Goal: Task Accomplishment & Management: Manage account settings

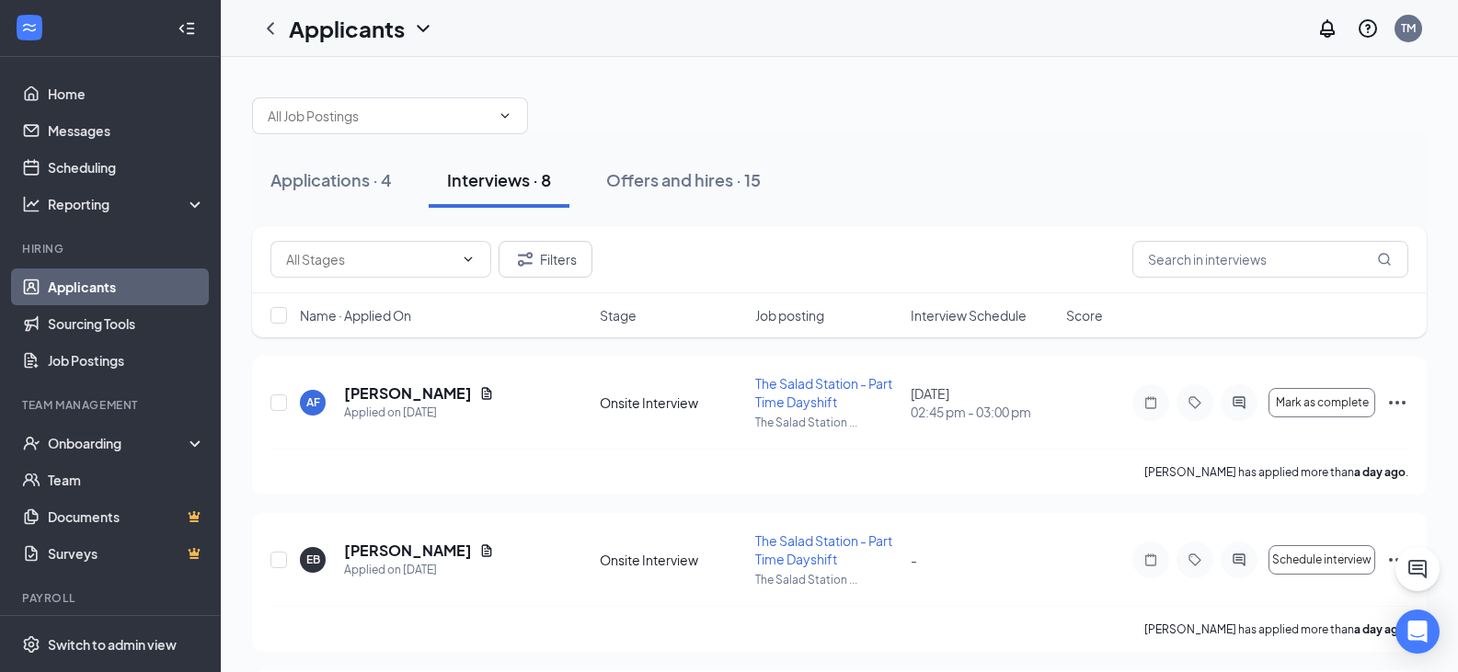
click at [1034, 185] on div "Applications · 4 Interviews · 8 Offers and hires · 15" at bounding box center [839, 180] width 1174 height 55
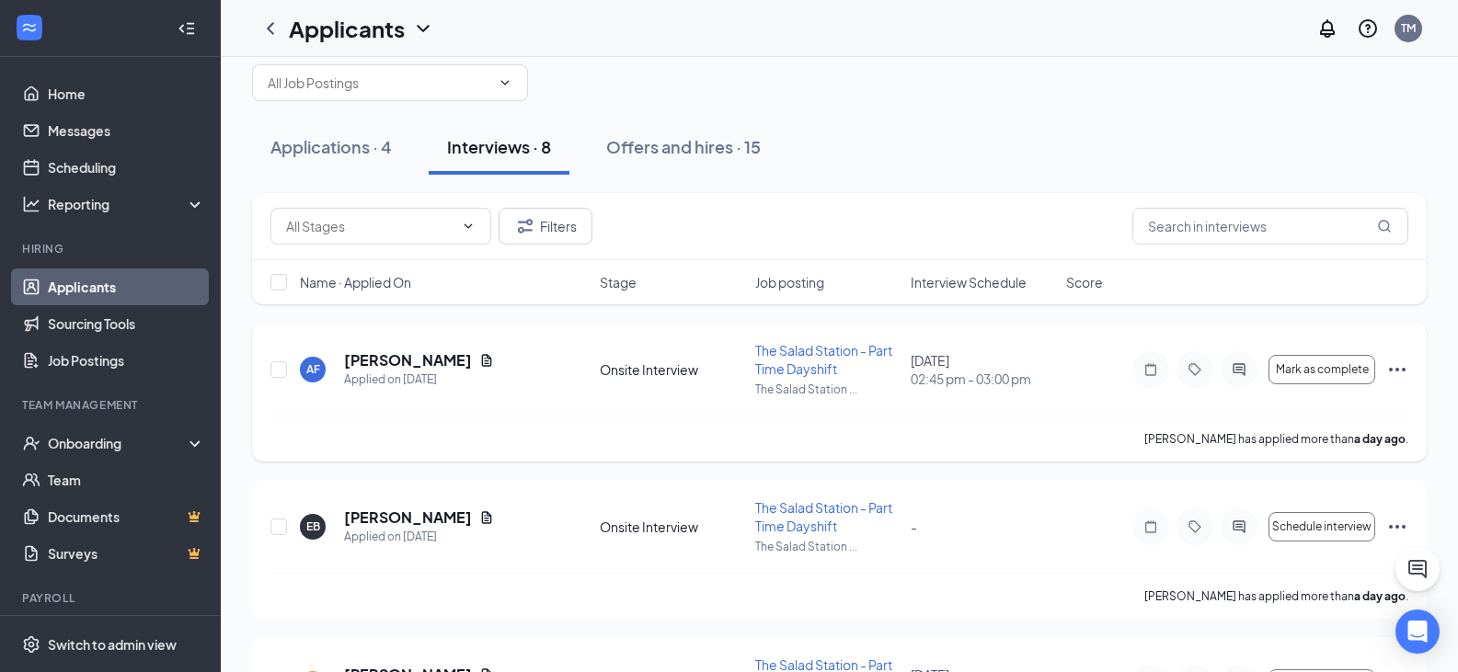
scroll to position [92, 0]
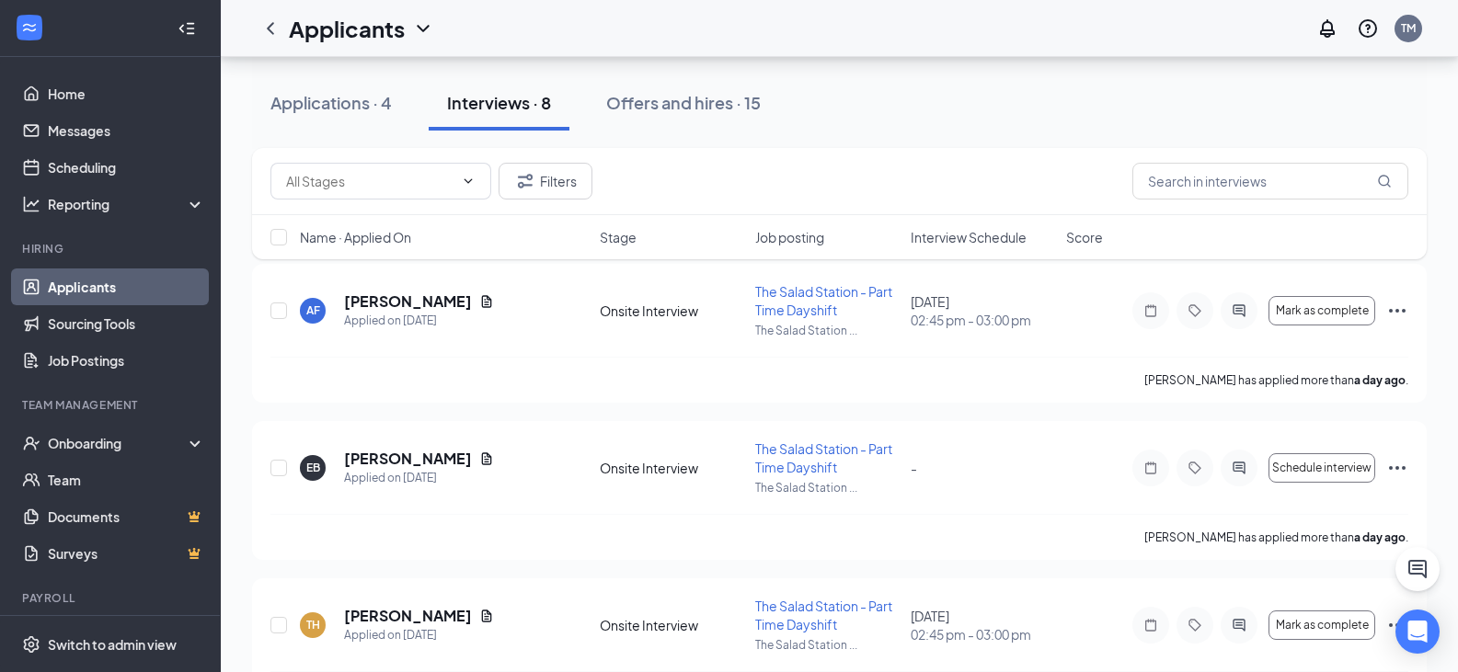
click at [984, 232] on span "Interview Schedule" at bounding box center [968, 237] width 116 height 18
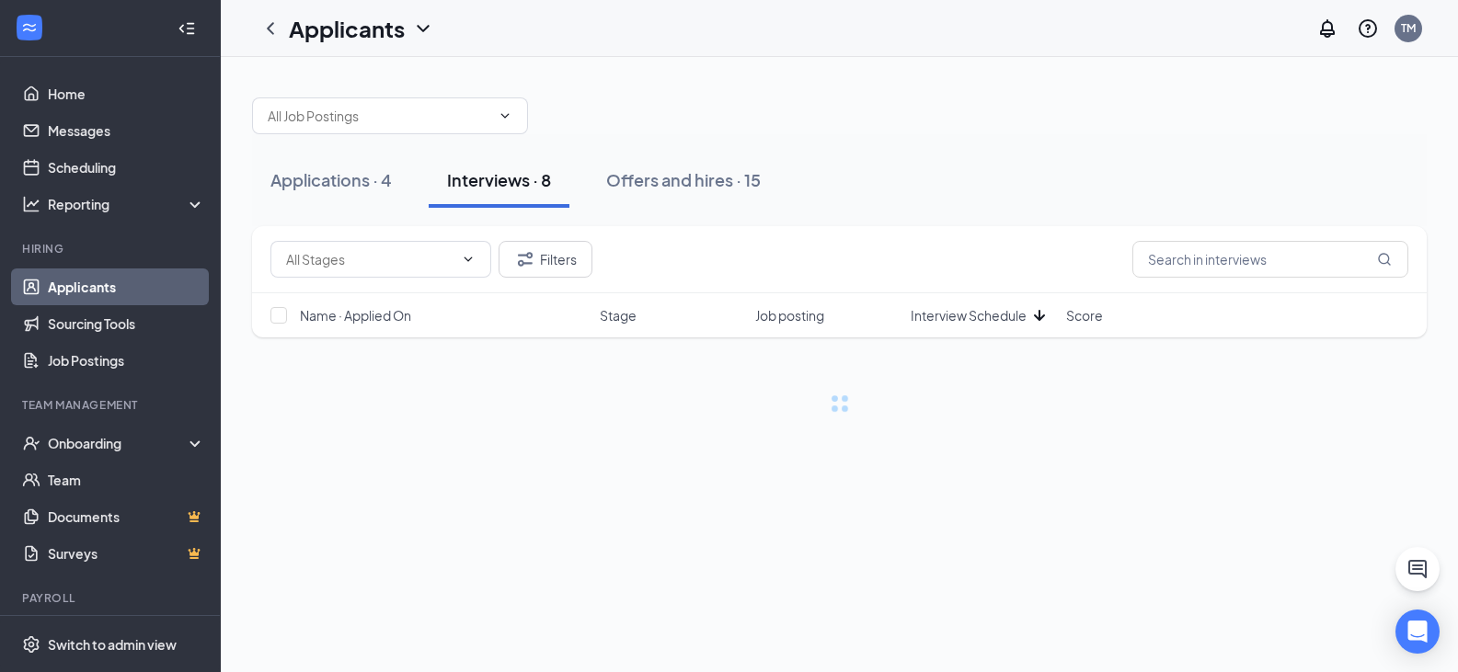
scroll to position [0, 0]
click at [978, 315] on span "Interview Schedule" at bounding box center [968, 315] width 116 height 18
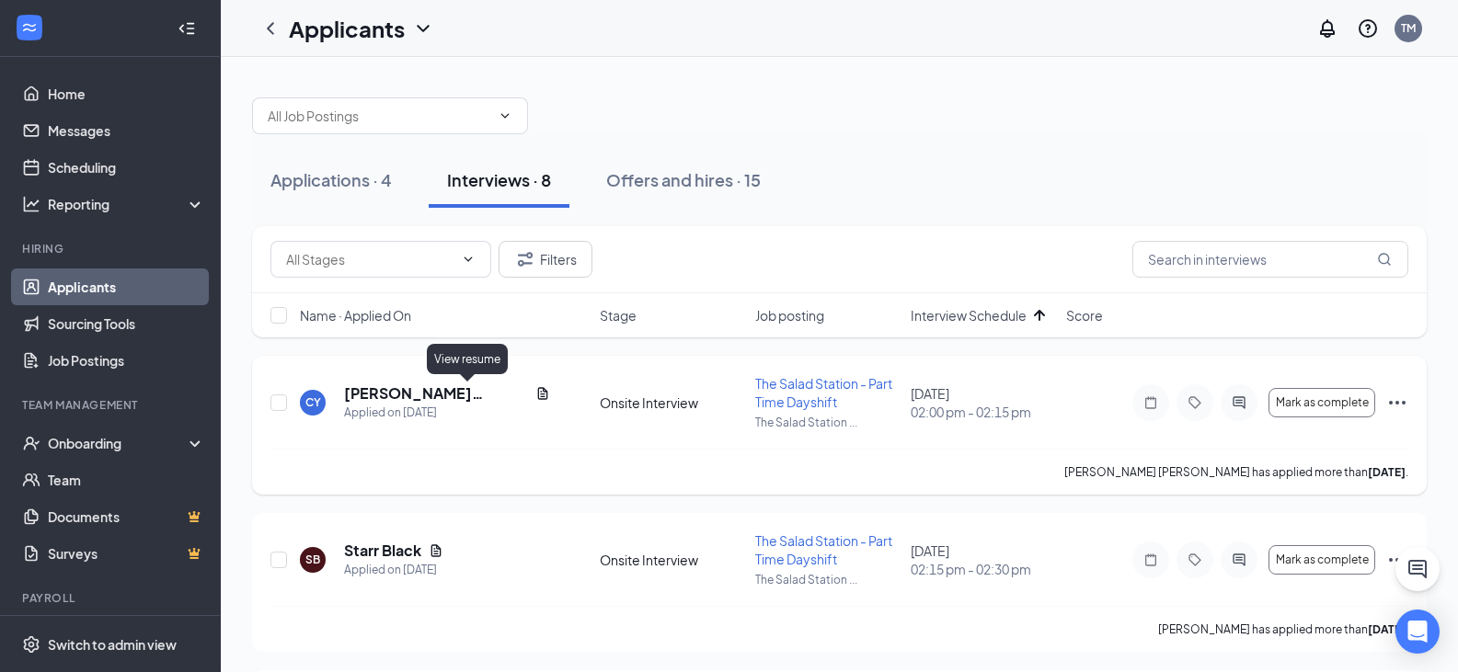
click at [538, 391] on icon "Document" at bounding box center [543, 393] width 10 height 12
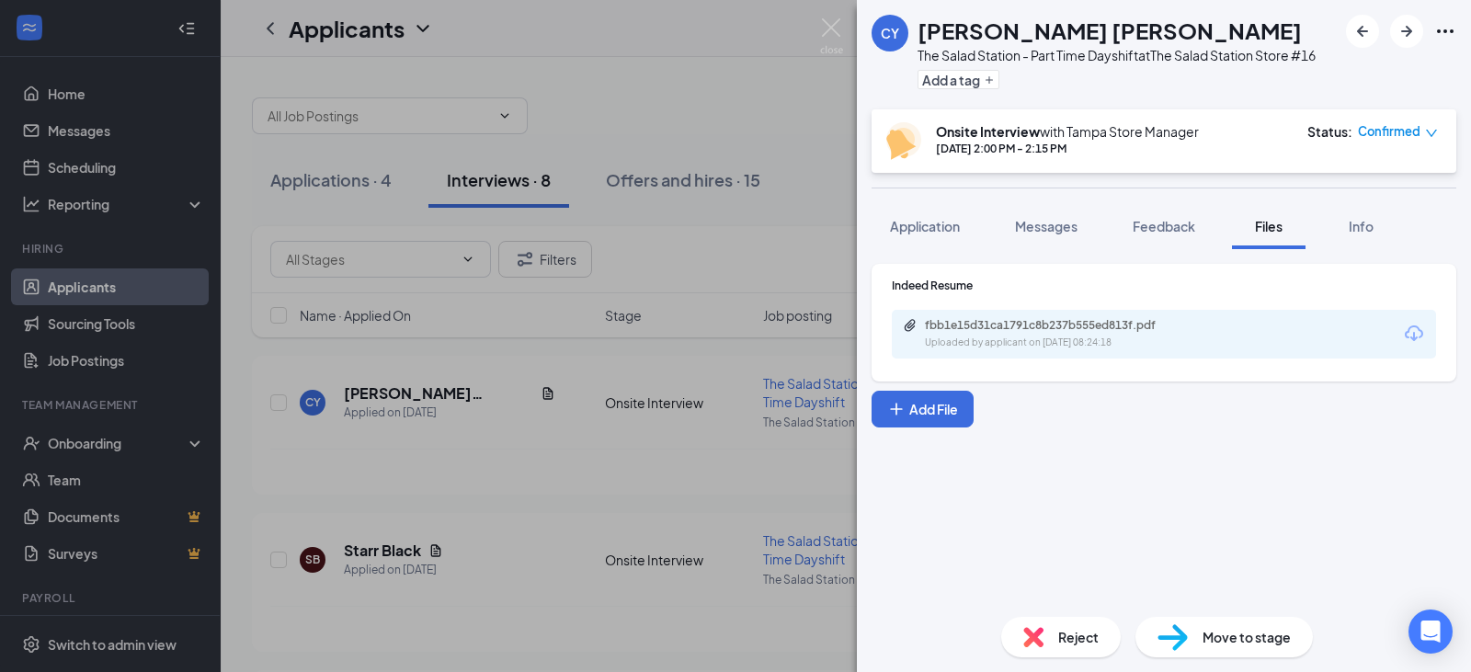
click at [1002, 350] on div "fbb1e15d31ca1791c8b237b555ed813f.pdf Uploaded by applicant on [DATE] 08:24:18" at bounding box center [1164, 334] width 544 height 49
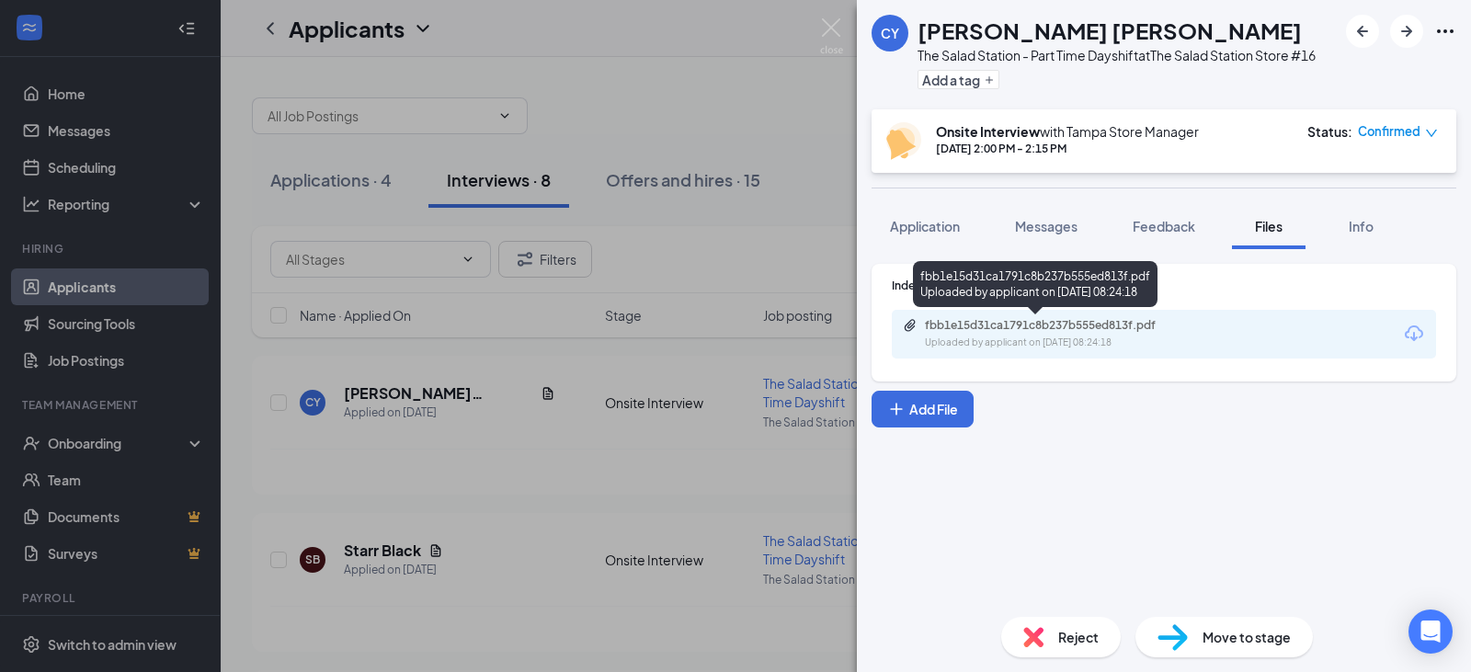
click at [998, 335] on div "fbb1e15d31ca1791c8b237b555ed813f.pdf Uploaded by applicant on [DATE] 08:24:18" at bounding box center [1052, 334] width 298 height 32
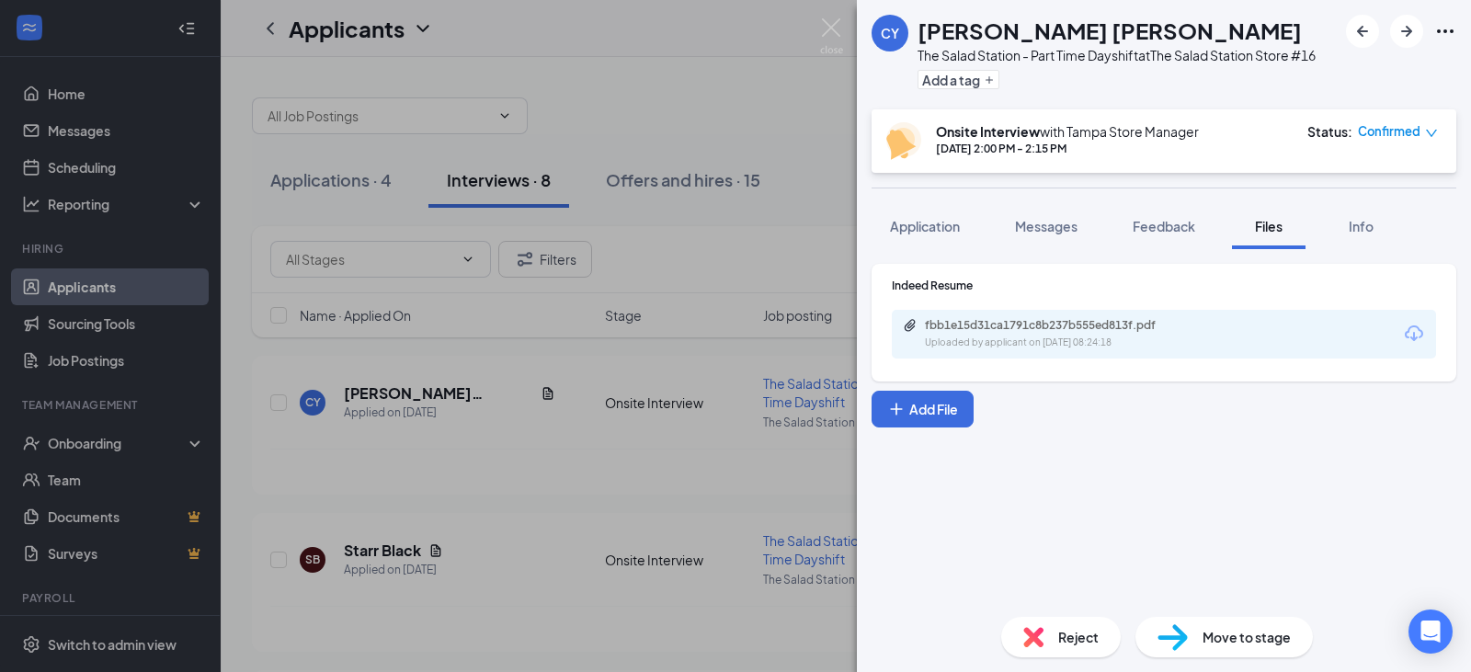
click at [764, 220] on div "[PERSON_NAME] The Salad Station - Part Time Dayshift at The Salad Station Store…" at bounding box center [735, 336] width 1471 height 672
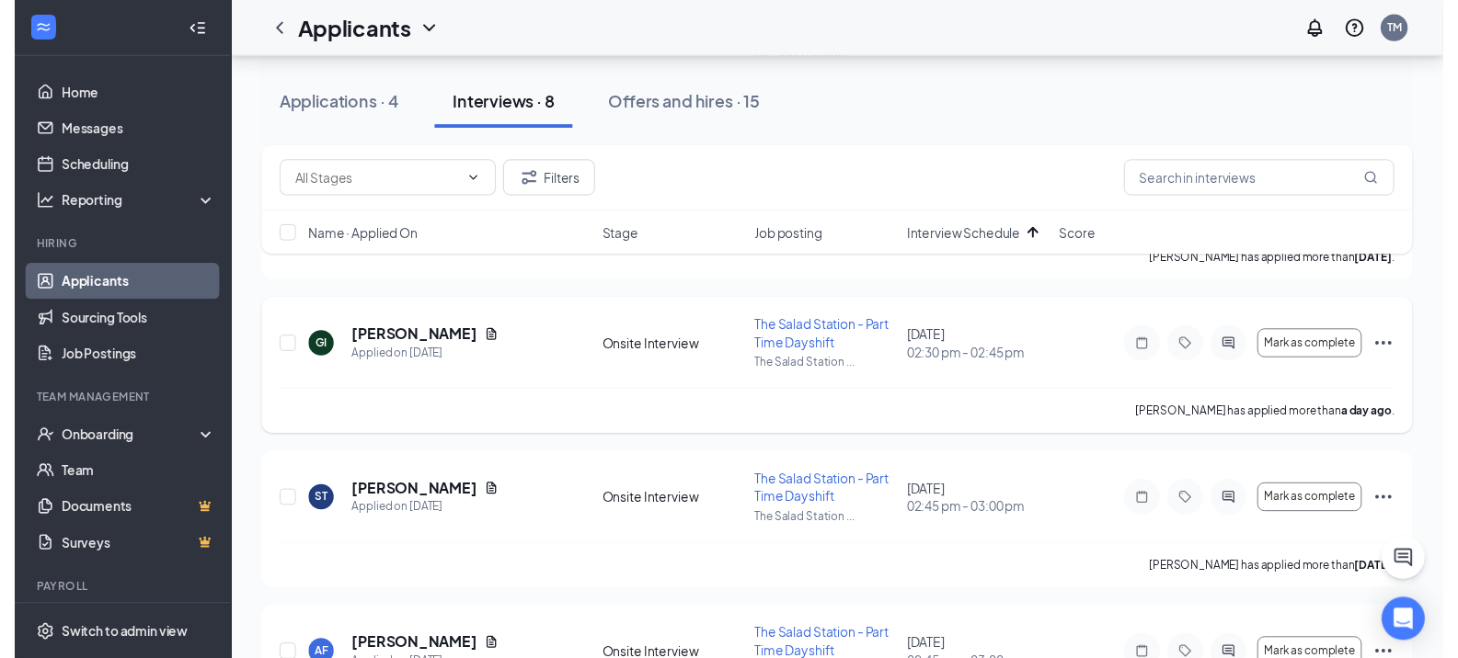
scroll to position [368, 0]
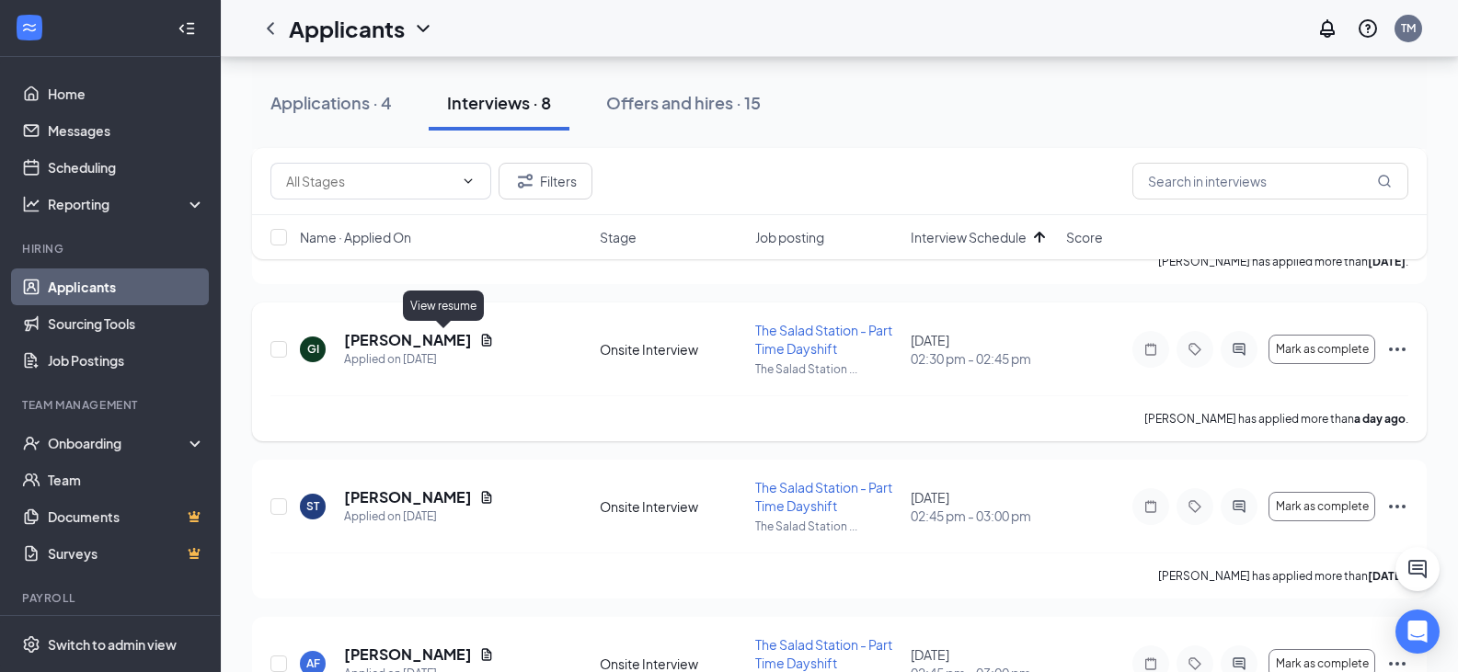
click at [479, 339] on icon "Document" at bounding box center [486, 340] width 15 height 15
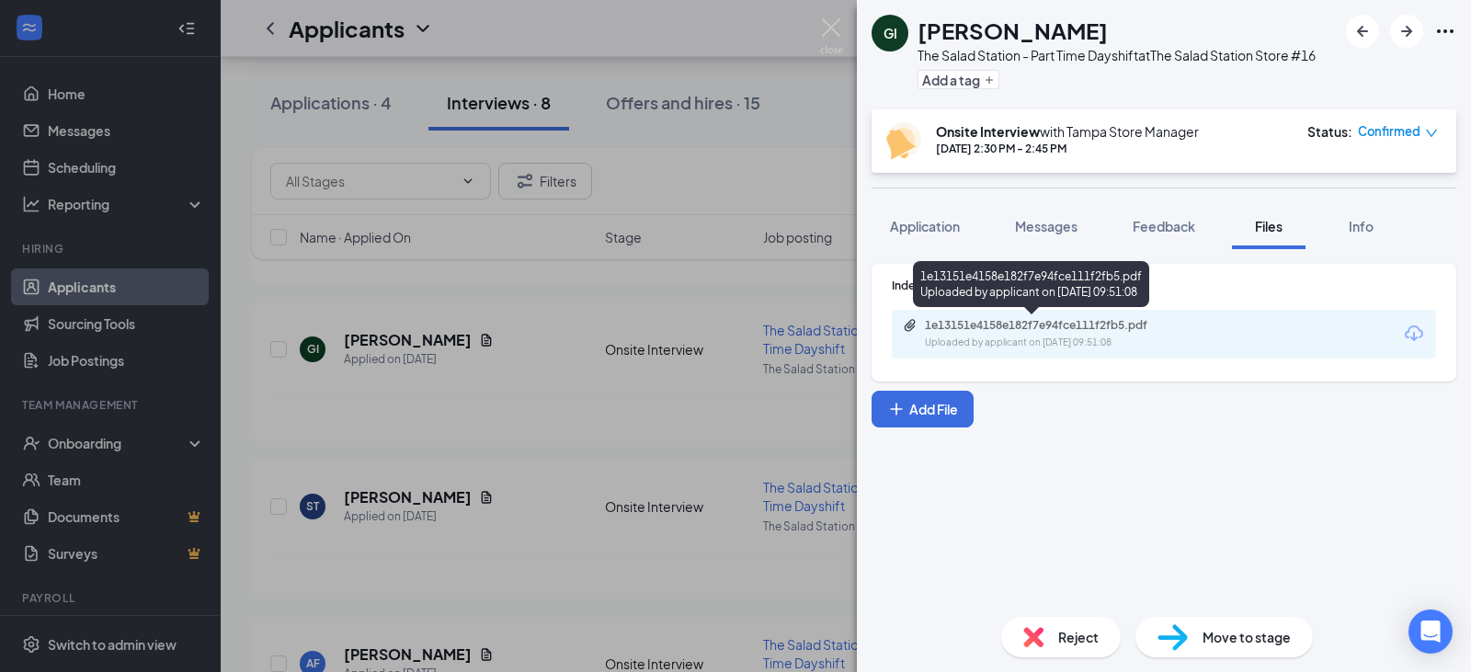
click at [1054, 337] on div "Uploaded by applicant on [DATE] 09:51:08" at bounding box center [1063, 343] width 276 height 15
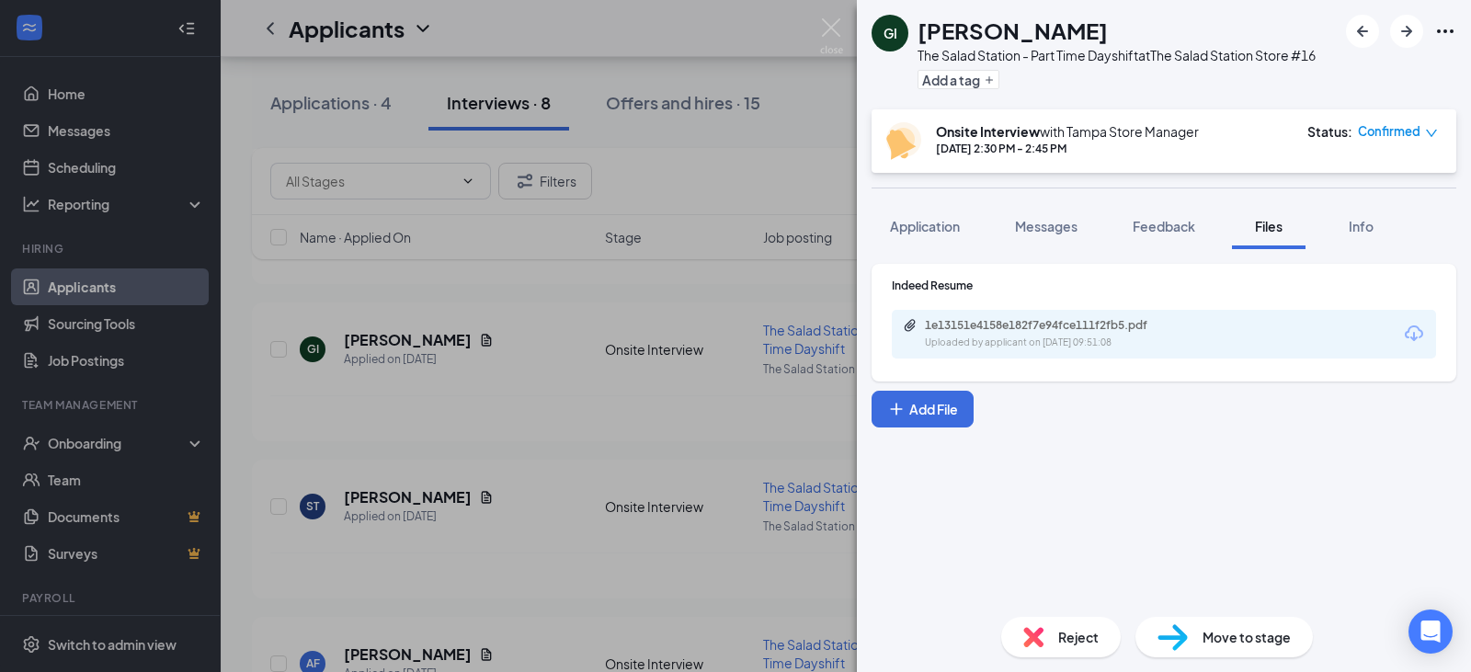
click at [836, 17] on div "GI [PERSON_NAME] The Salad Station - Part Time Dayshift at The Salad Station St…" at bounding box center [735, 336] width 1471 height 672
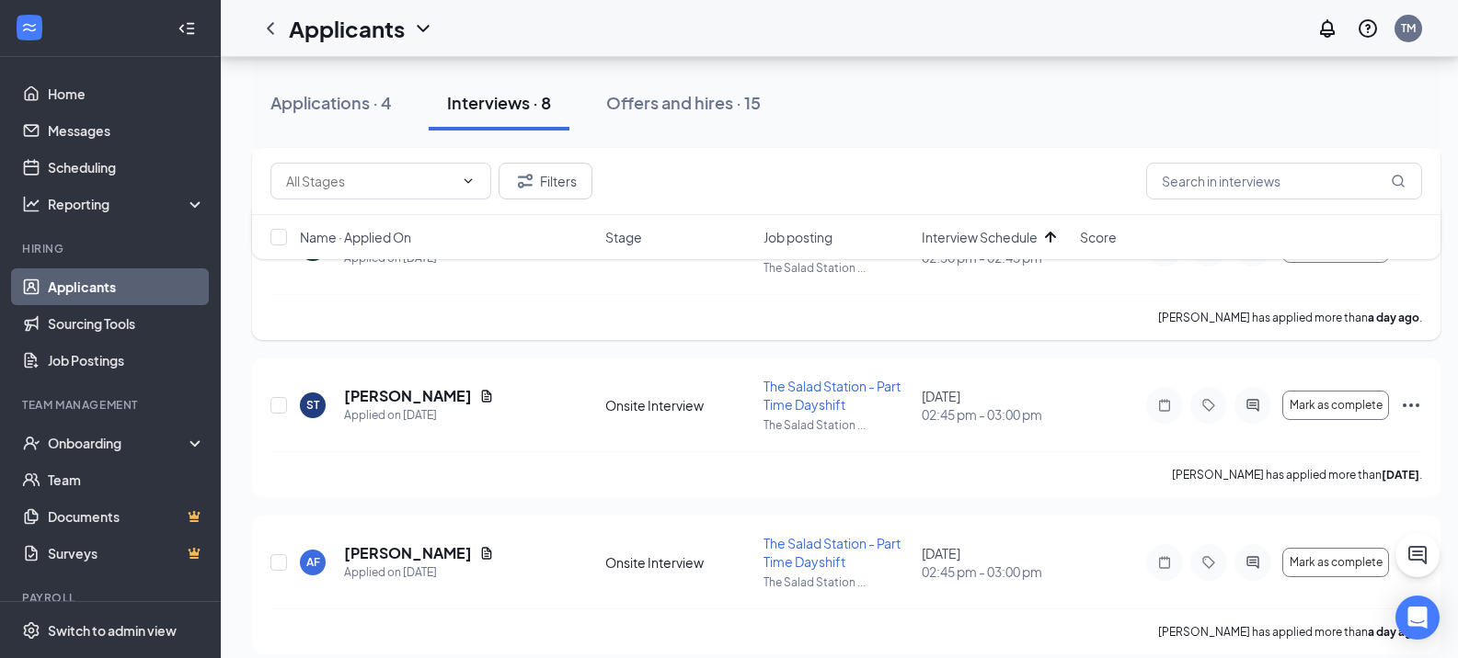
scroll to position [552, 0]
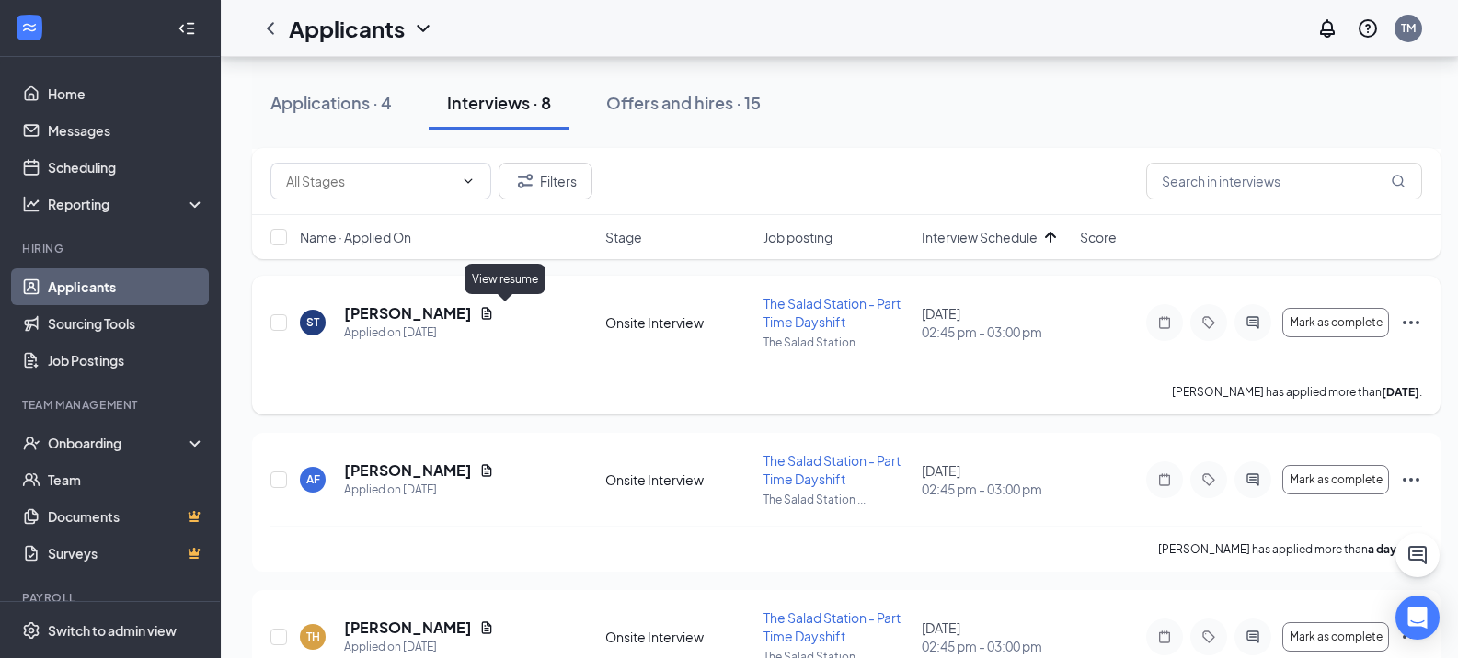
click at [492, 314] on icon "Document" at bounding box center [487, 313] width 10 height 12
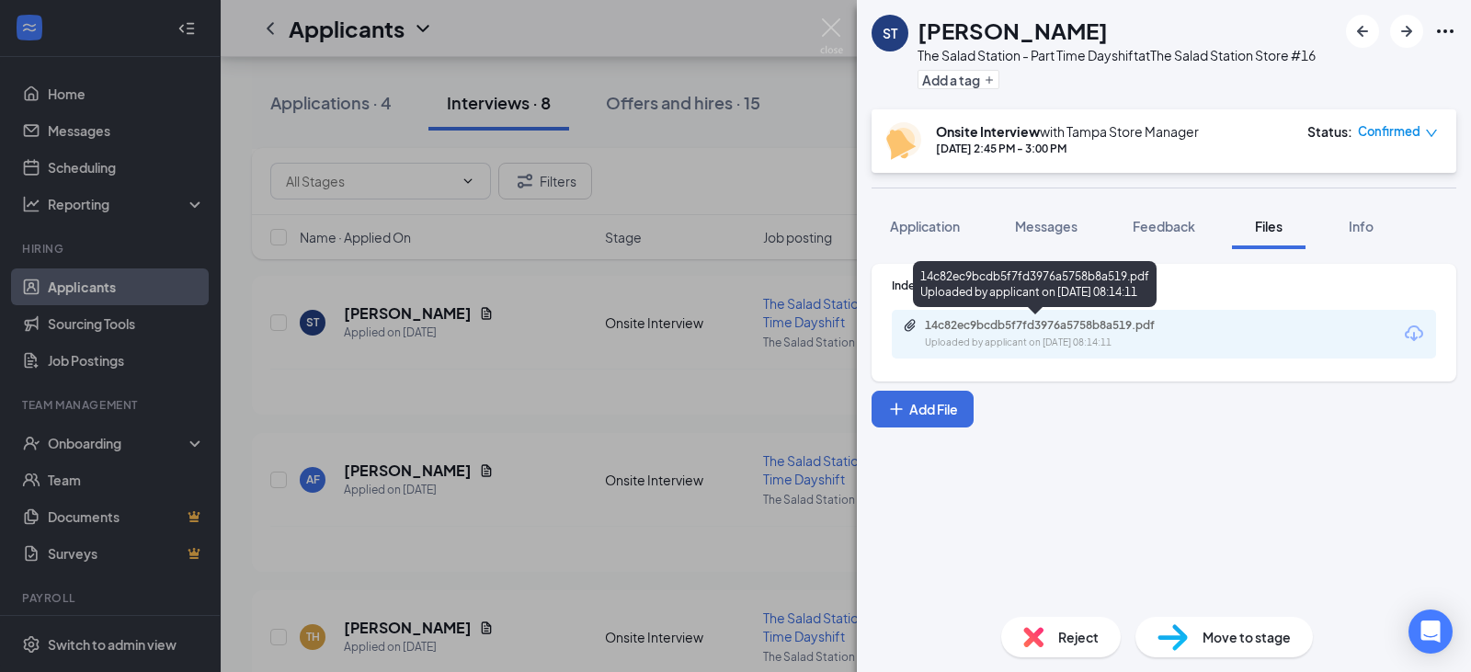
click at [947, 339] on div "Uploaded by applicant on [DATE] 08:14:11" at bounding box center [1063, 343] width 276 height 15
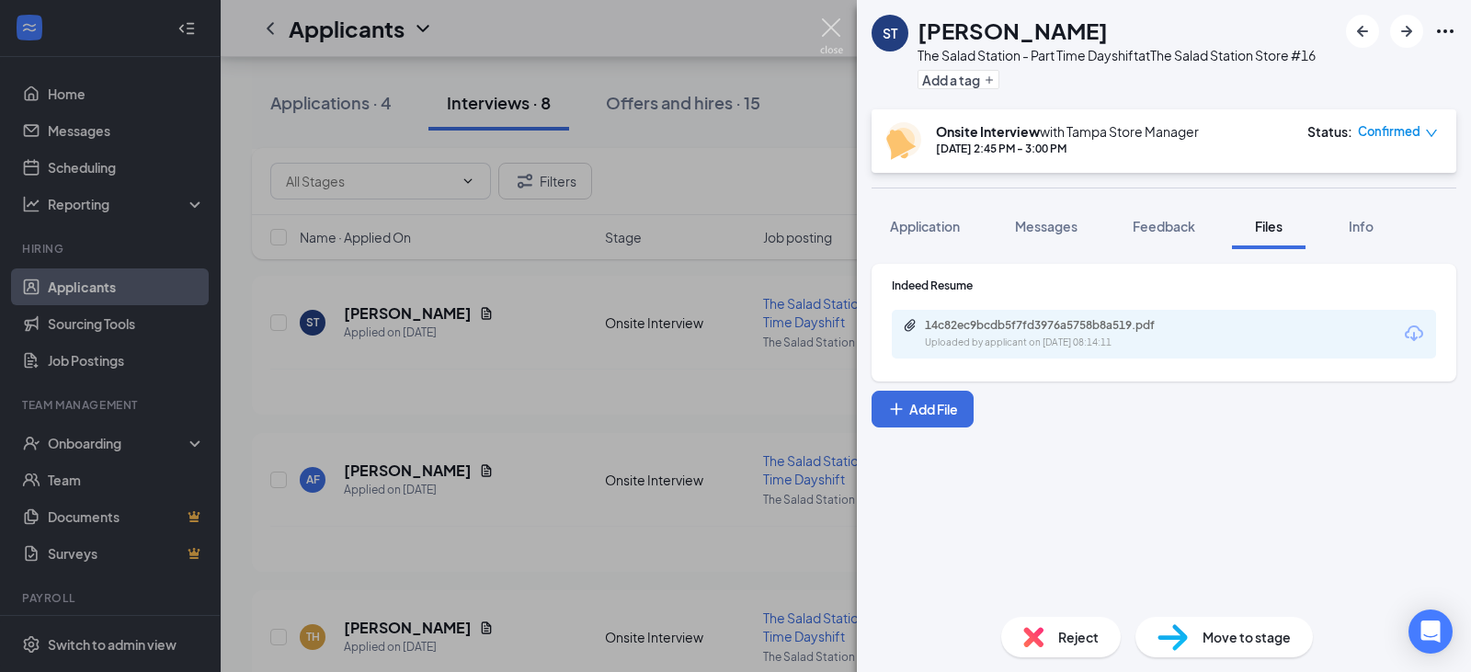
click at [841, 40] on img at bounding box center [831, 36] width 23 height 36
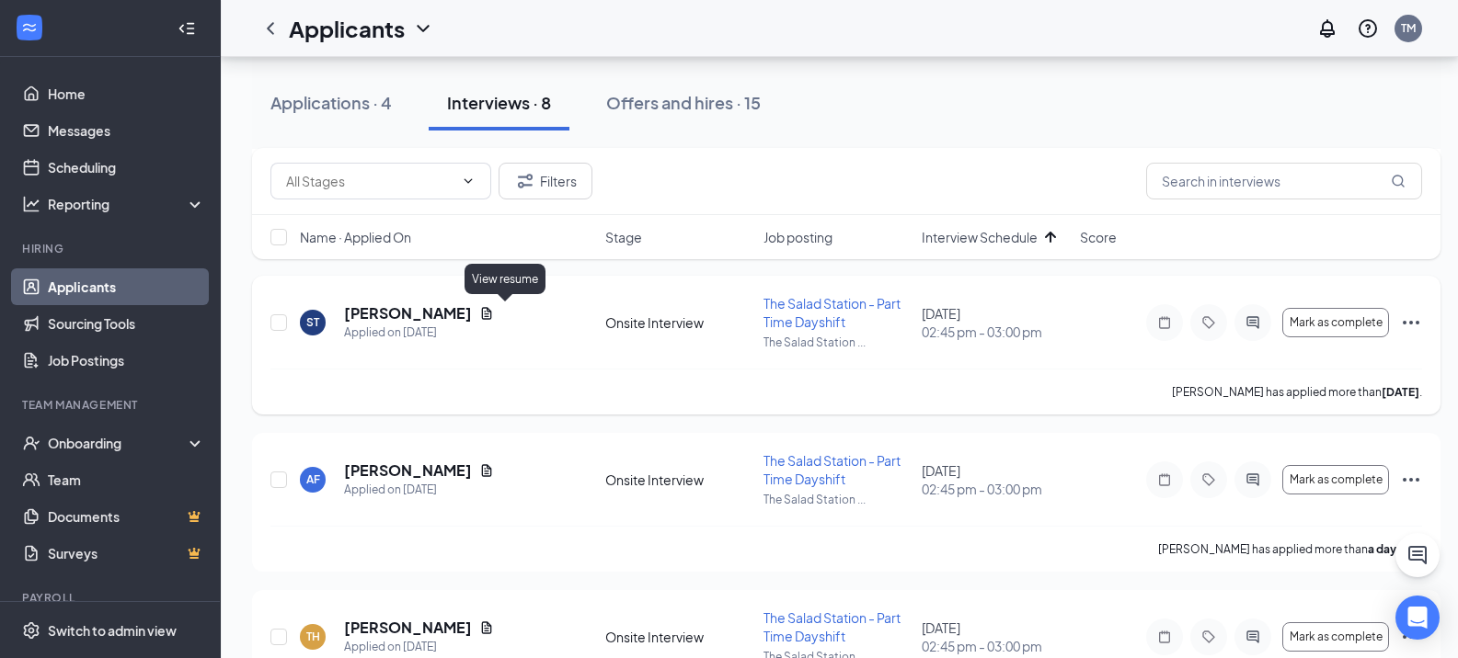
click at [492, 309] on icon "Document" at bounding box center [487, 313] width 10 height 12
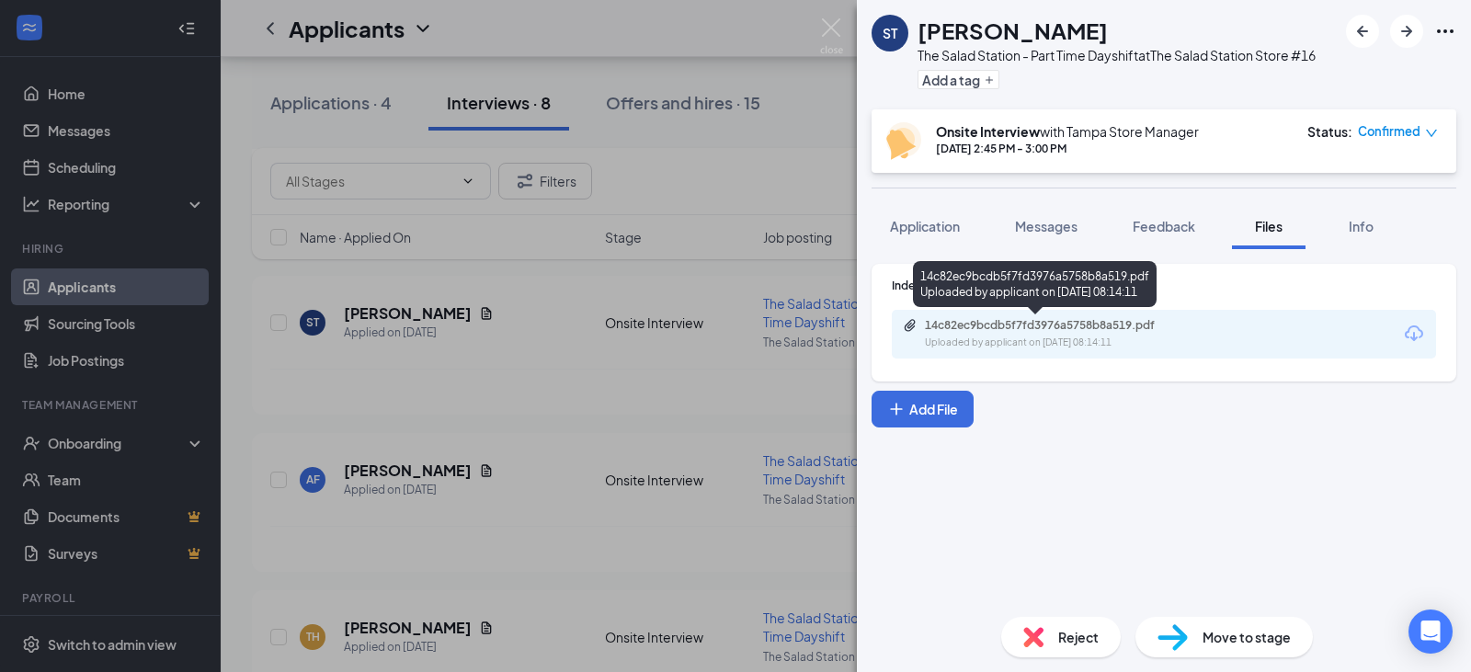
click at [1122, 331] on div "14c82ec9bcdb5f7fd3976a5758b8a519.pdf" at bounding box center [1053, 325] width 257 height 15
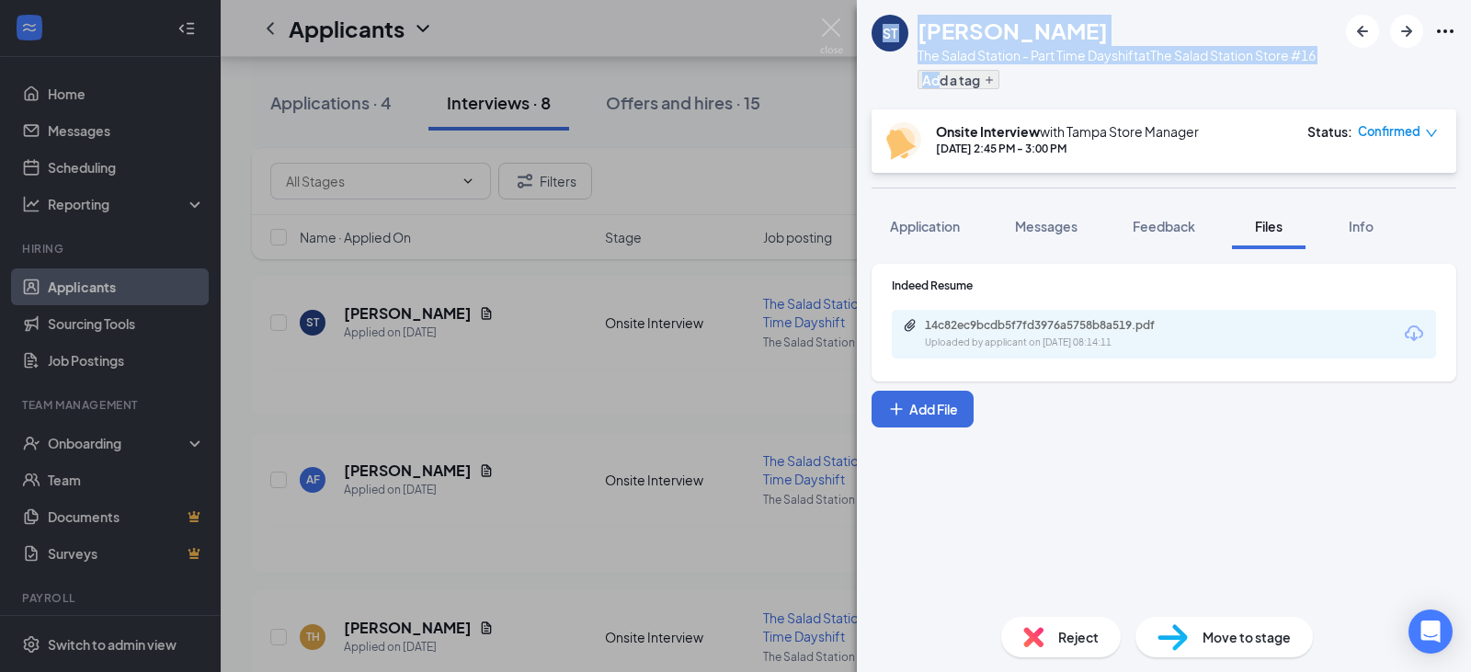
click at [937, 73] on div "ST [PERSON_NAME] The Salad Station - Part Time Dayshift at The [GEOGRAPHIC_DATA…" at bounding box center [1094, 55] width 444 height 80
click at [814, 33] on div "ST [PERSON_NAME] The Salad Station - Part Time Dayshift at The Salad Station St…" at bounding box center [735, 336] width 1471 height 672
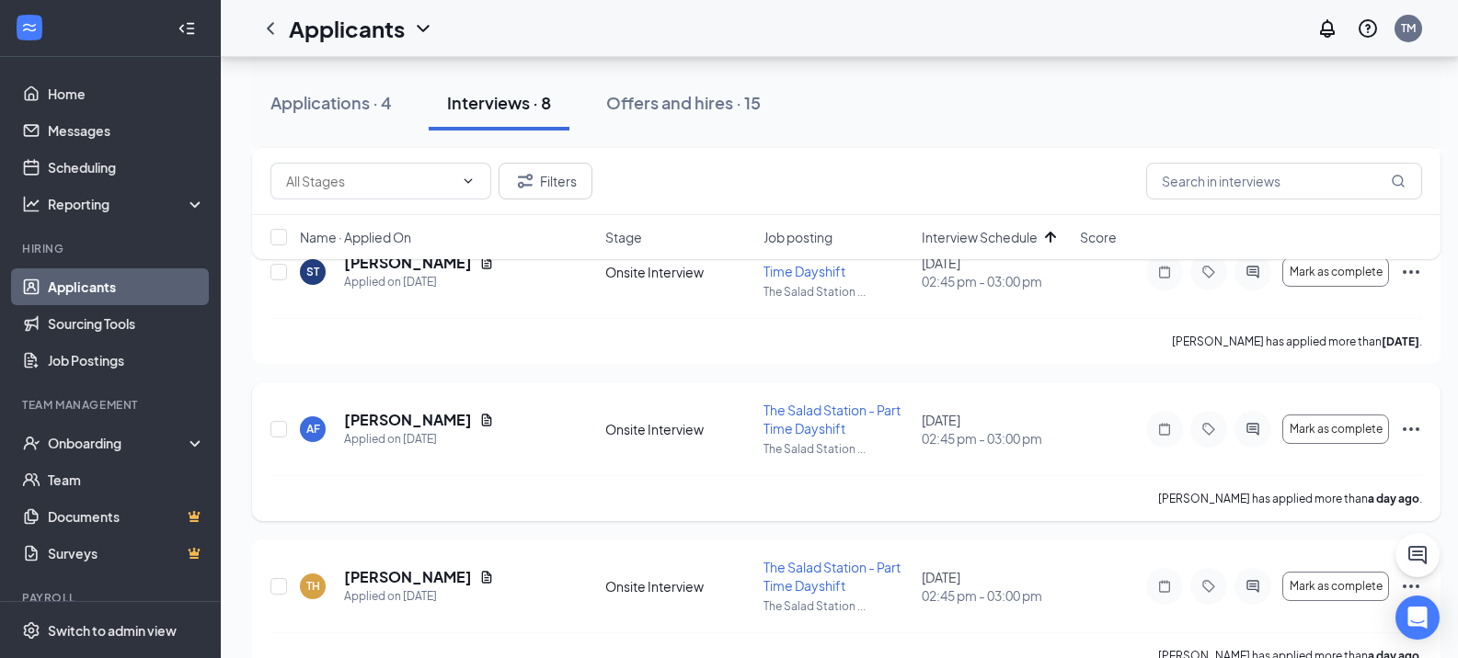
scroll to position [644, 0]
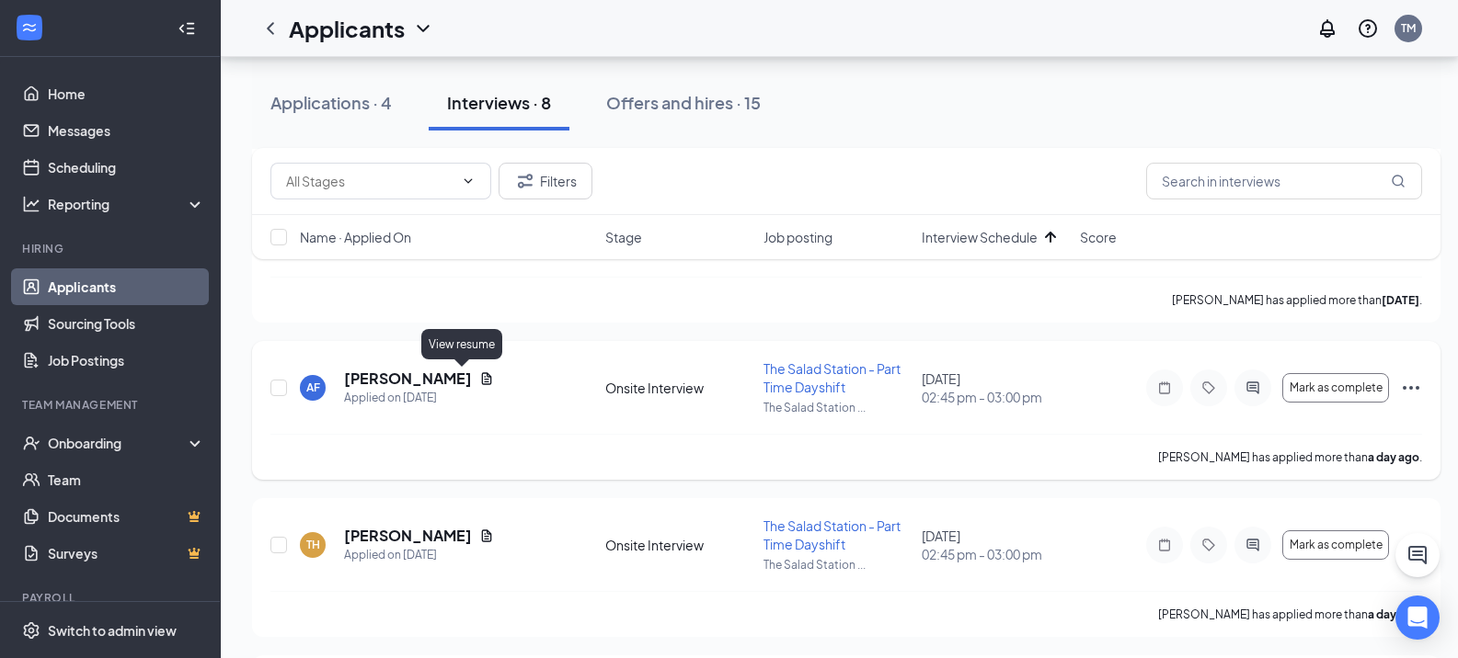
click at [482, 383] on icon "Document" at bounding box center [487, 378] width 10 height 12
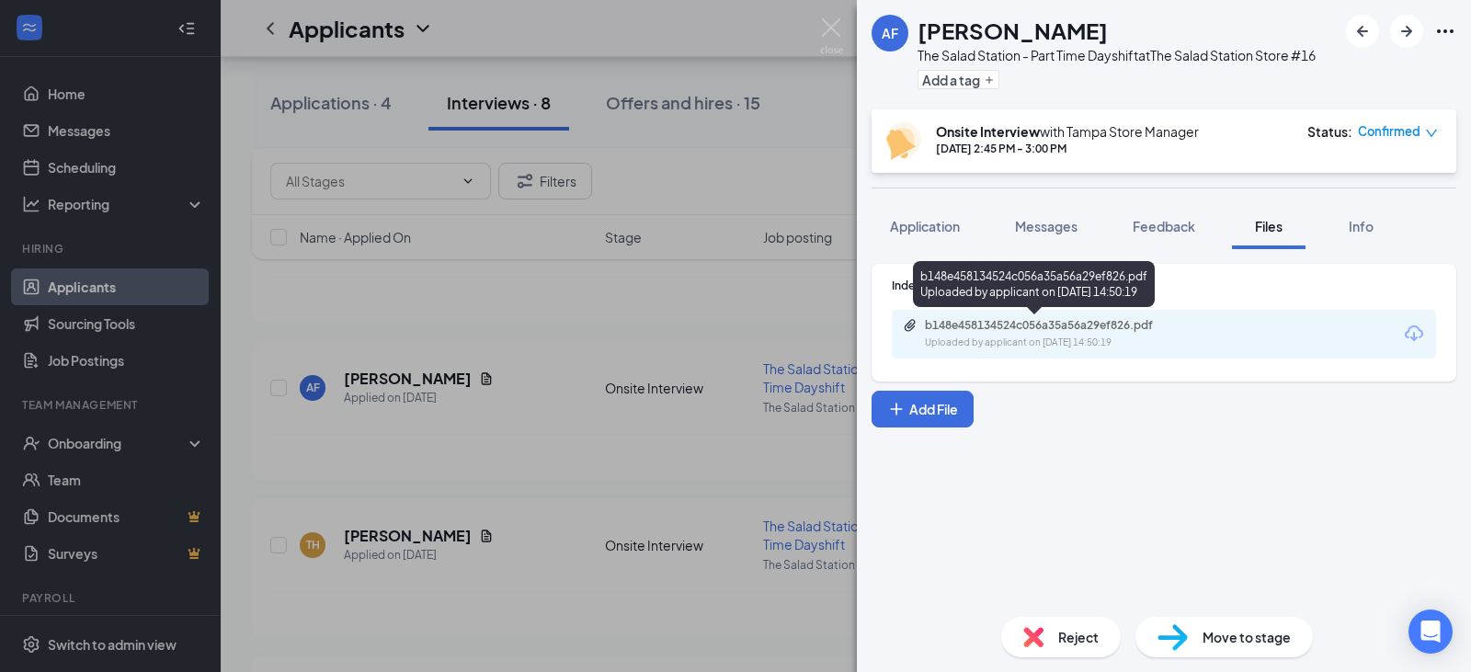
click at [1014, 331] on div "b148e458134524c056a35a56a29ef826.pdf" at bounding box center [1053, 325] width 257 height 15
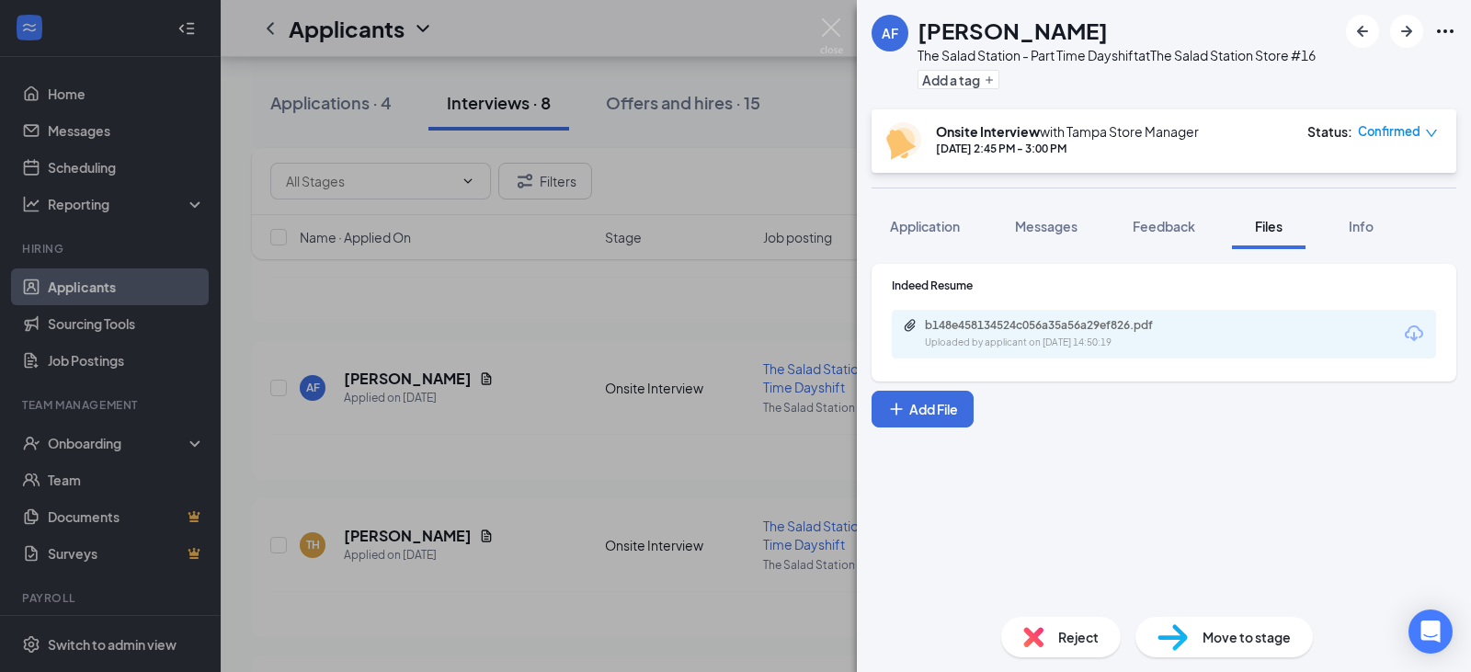
click at [324, 440] on div "AF [PERSON_NAME] The Salad Station - Part Time Dayshift at The Salad Station St…" at bounding box center [735, 336] width 1471 height 672
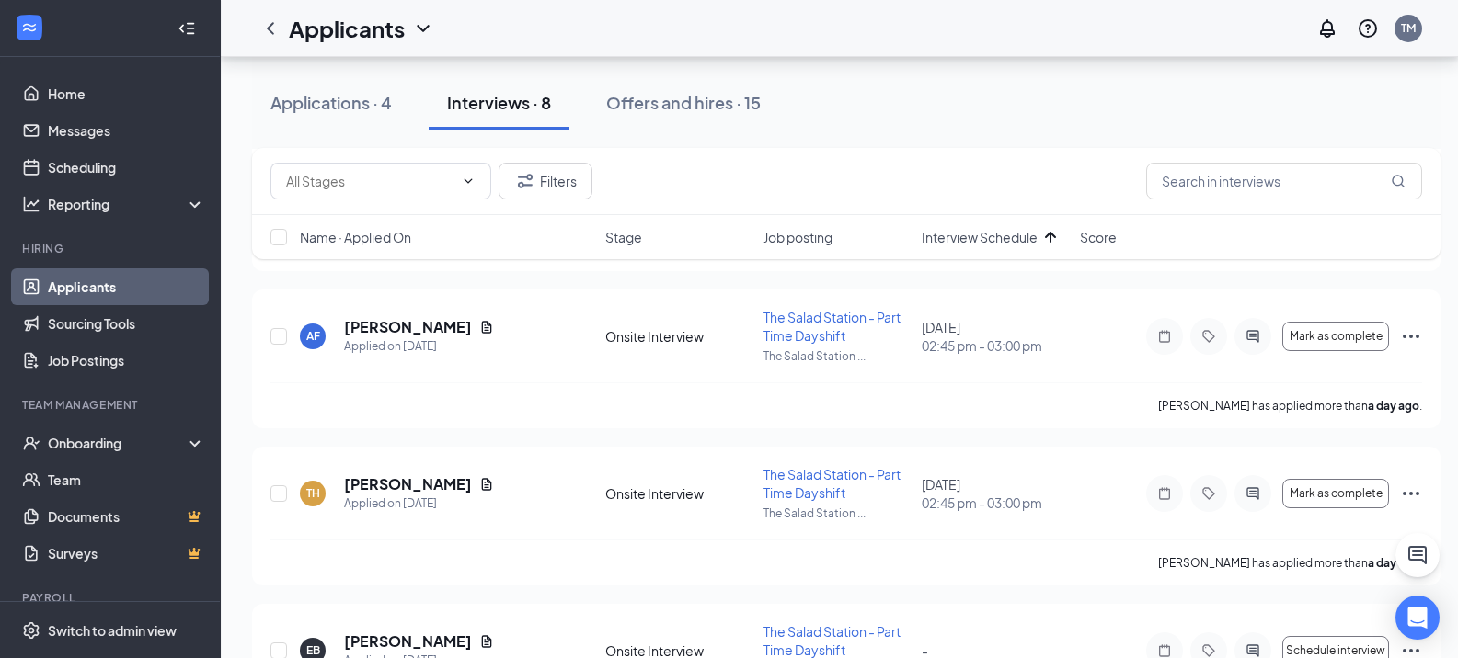
scroll to position [736, 0]
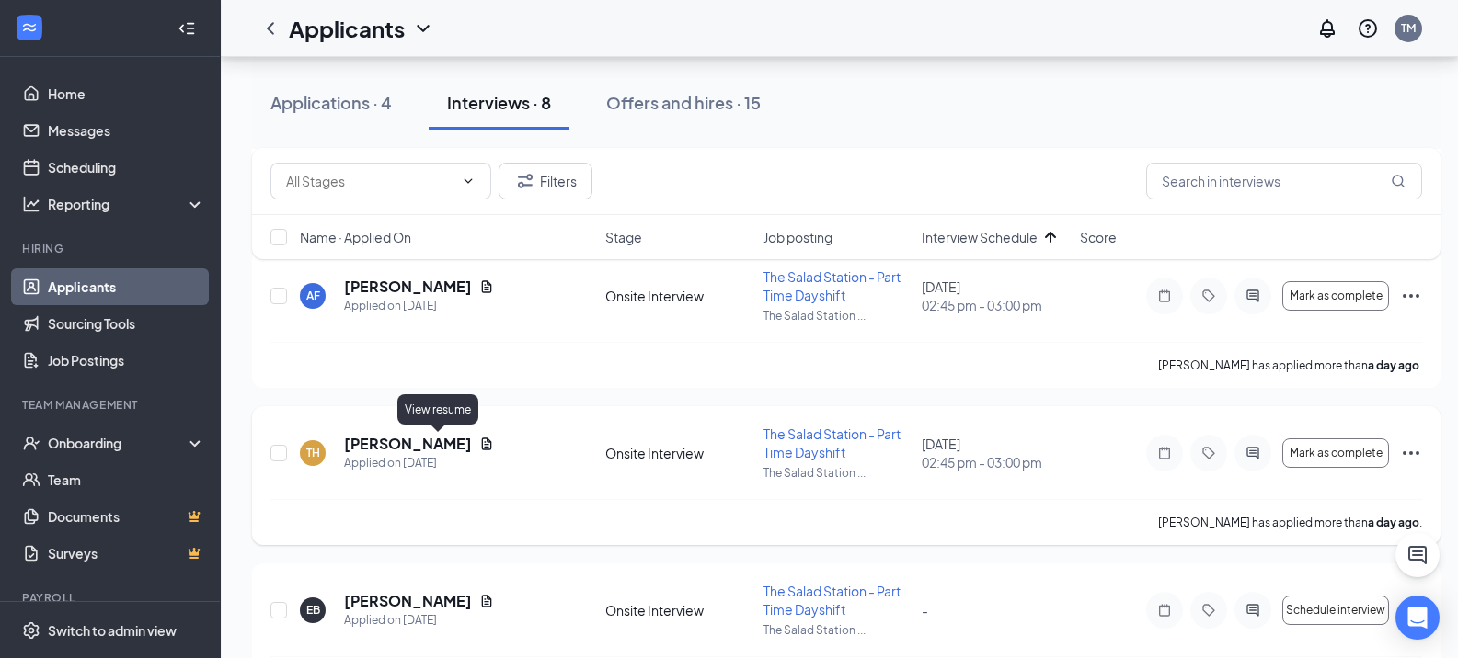
click at [479, 443] on icon "Document" at bounding box center [486, 444] width 15 height 15
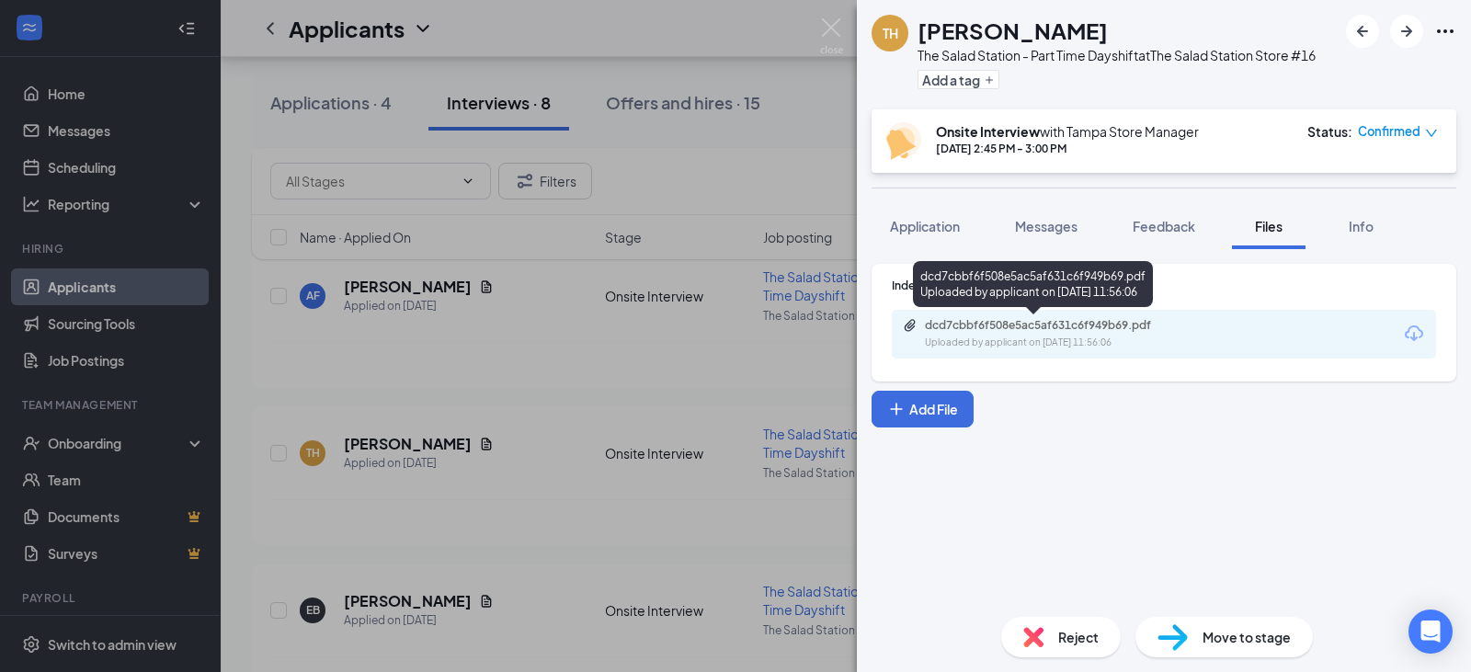
click at [1074, 335] on div "dcd7cbbf6f508e5ac5af631c6f949b69.pdf Uploaded by applicant on [DATE] 11:56:06" at bounding box center [1052, 334] width 298 height 32
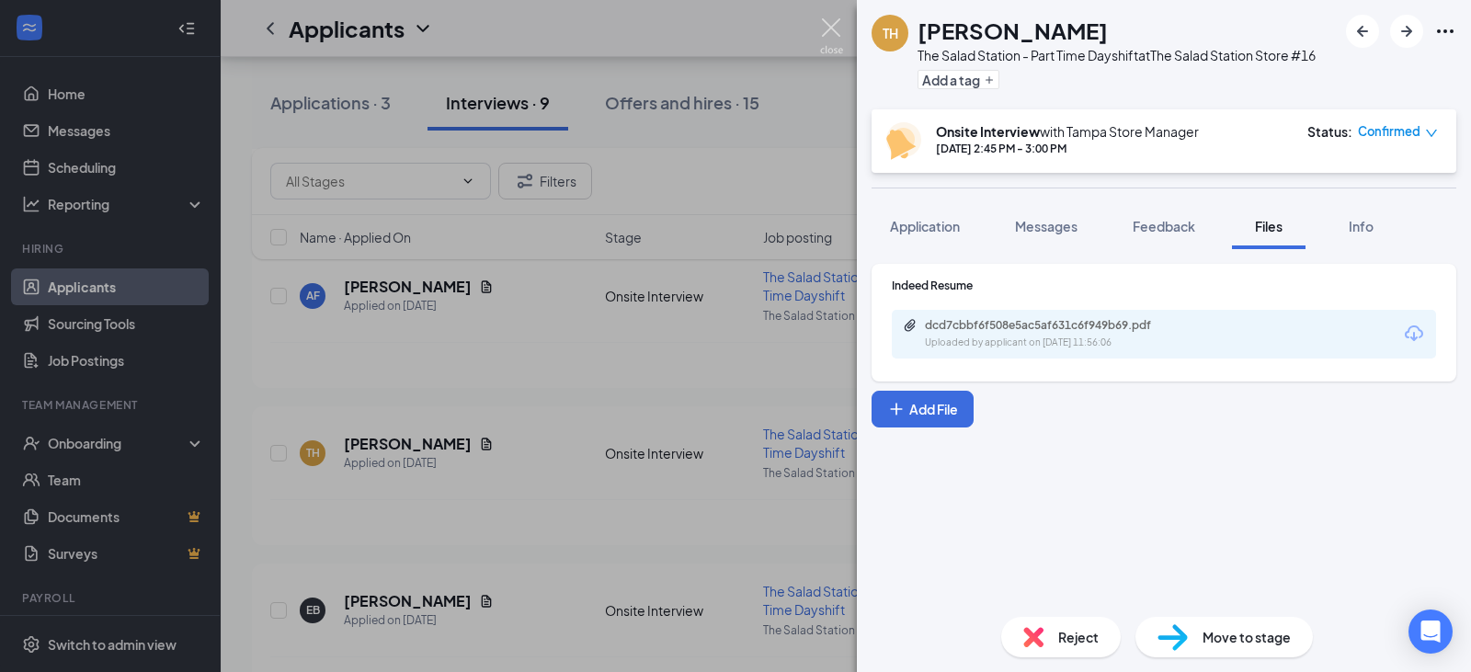
click at [833, 25] on img at bounding box center [831, 36] width 23 height 36
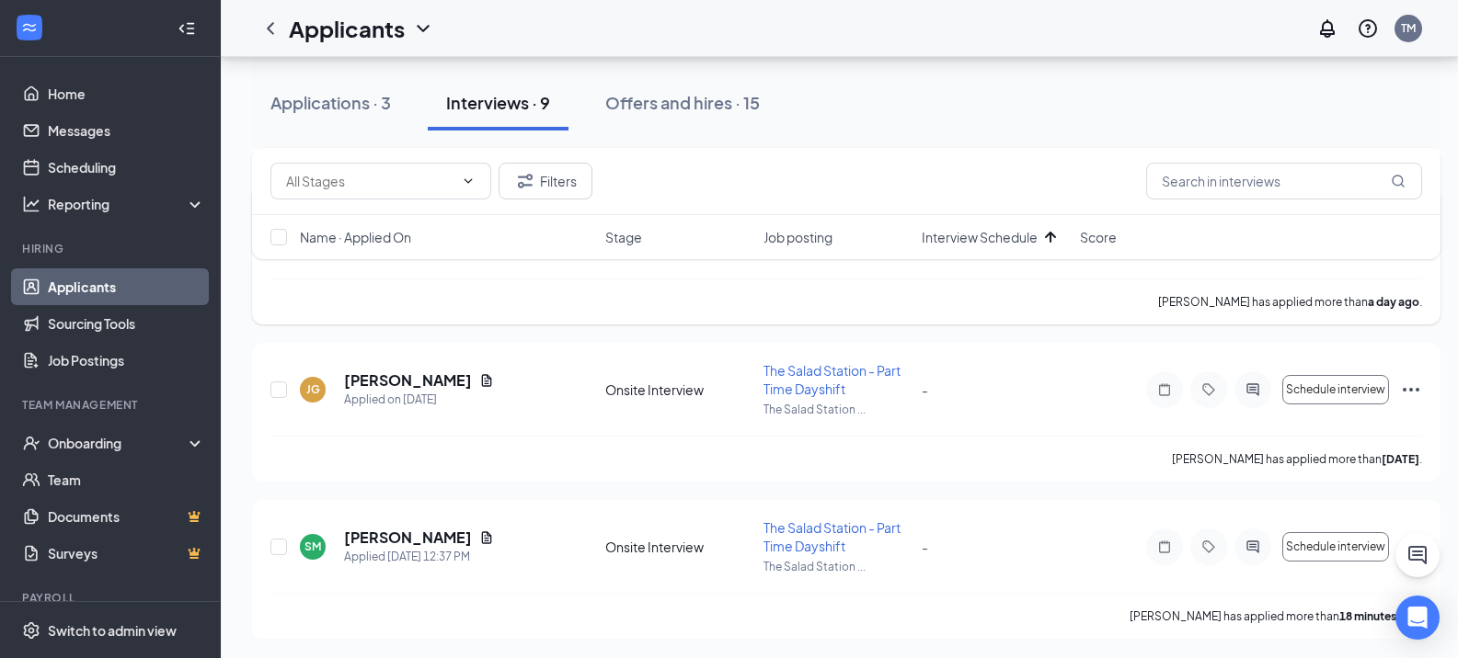
scroll to position [1116, 0]
click at [311, 104] on div "Applications · 3" at bounding box center [330, 102] width 120 height 23
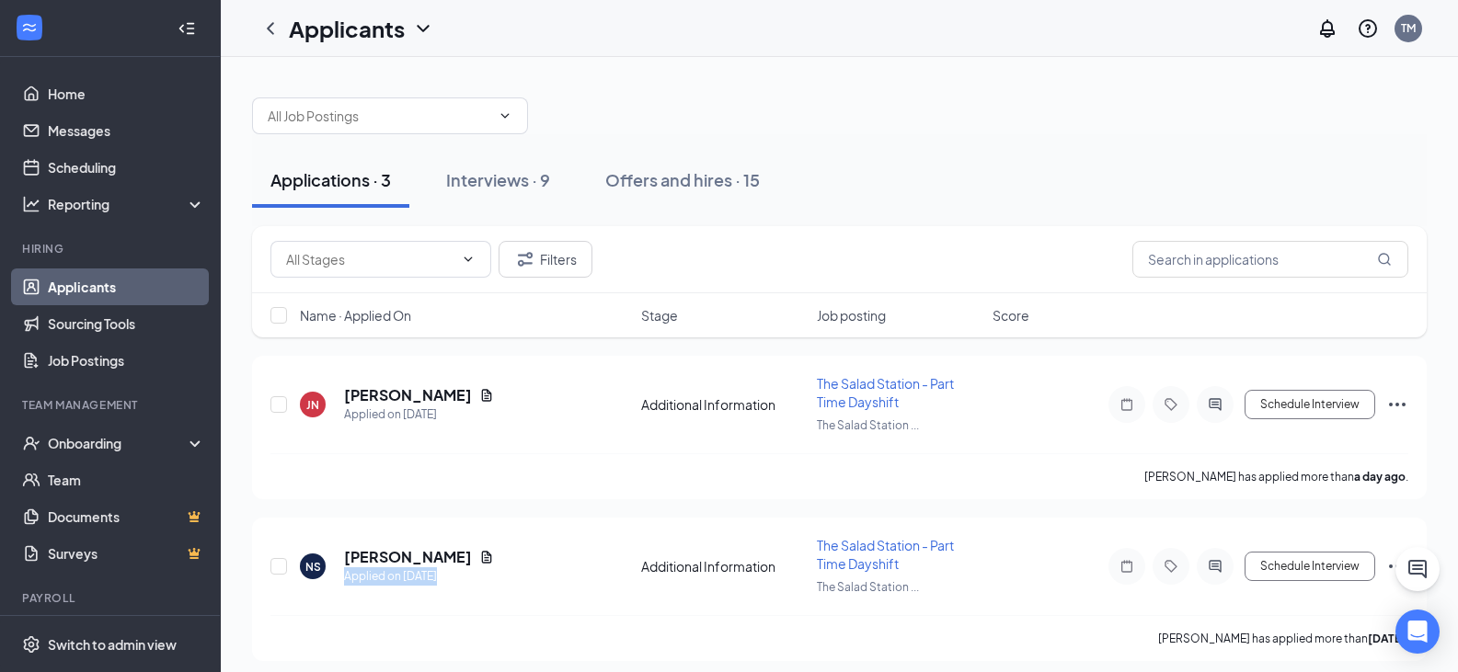
drag, startPoint x: 520, startPoint y: 580, endPoint x: 294, endPoint y: 661, distance: 240.3
click at [319, 653] on div "NS [PERSON_NAME] Applied on [DATE] Additional Information The Salad Station - P…" at bounding box center [839, 589] width 1174 height 143
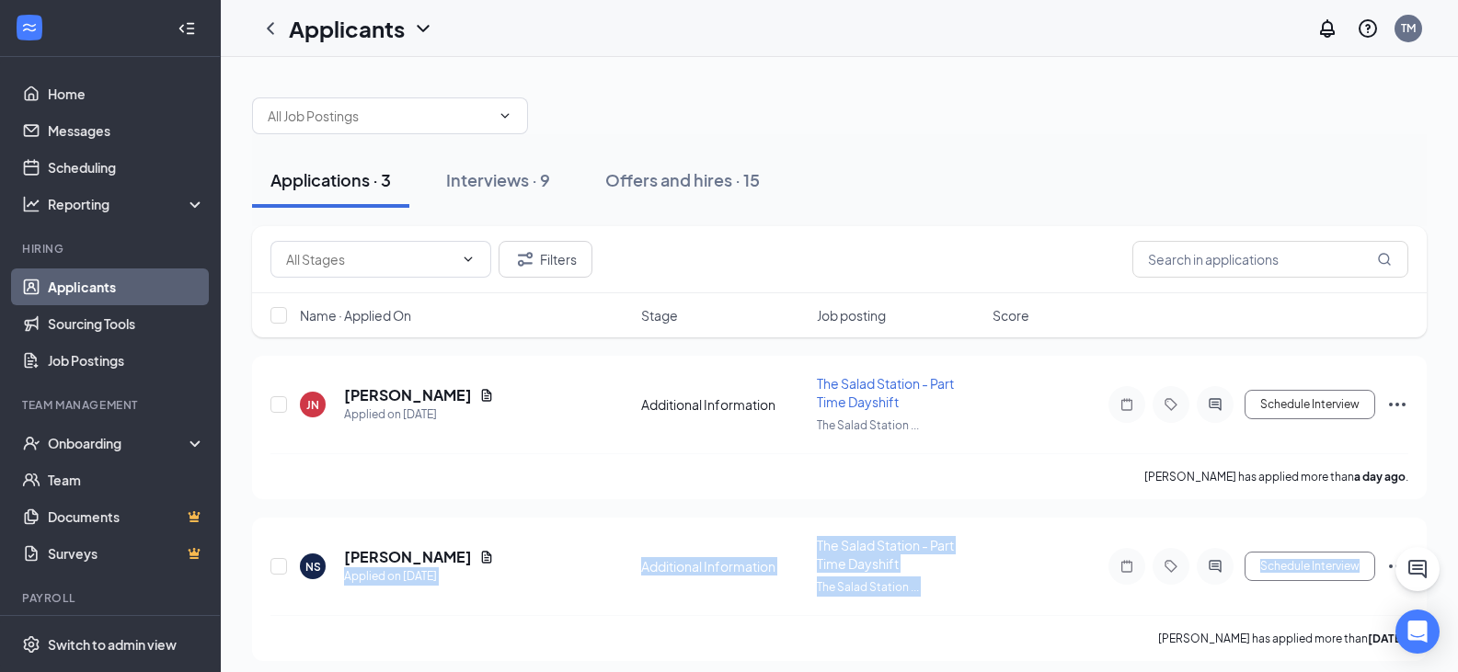
click at [968, 502] on div "JN [PERSON_NAME] Applied on [DATE] Additional Information The Salad Station - P…" at bounding box center [839, 589] width 1174 height 467
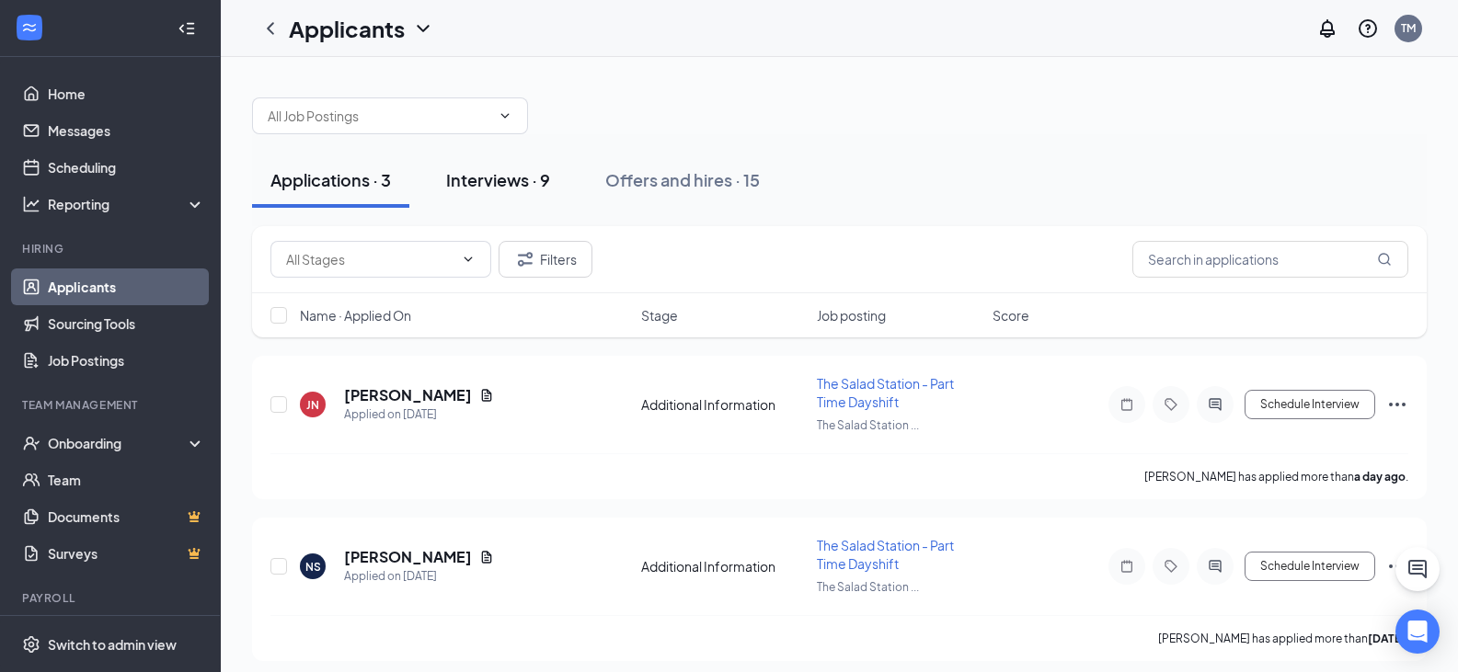
click at [502, 177] on div "Interviews · 9" at bounding box center [498, 179] width 104 height 23
